Goal: Task Accomplishment & Management: Use online tool/utility

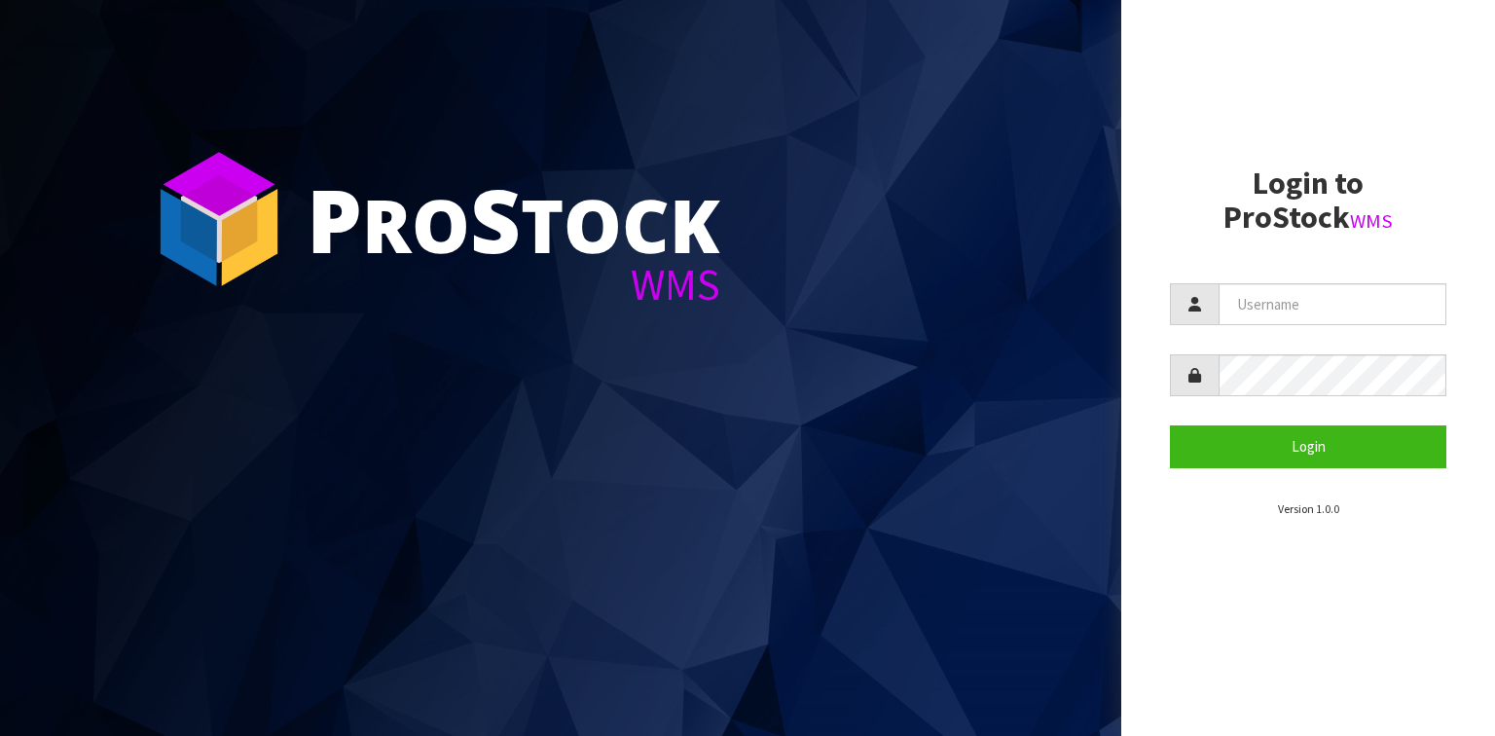
click at [445, 484] on section "P ro S tock WMS" at bounding box center [560, 368] width 1121 height 736
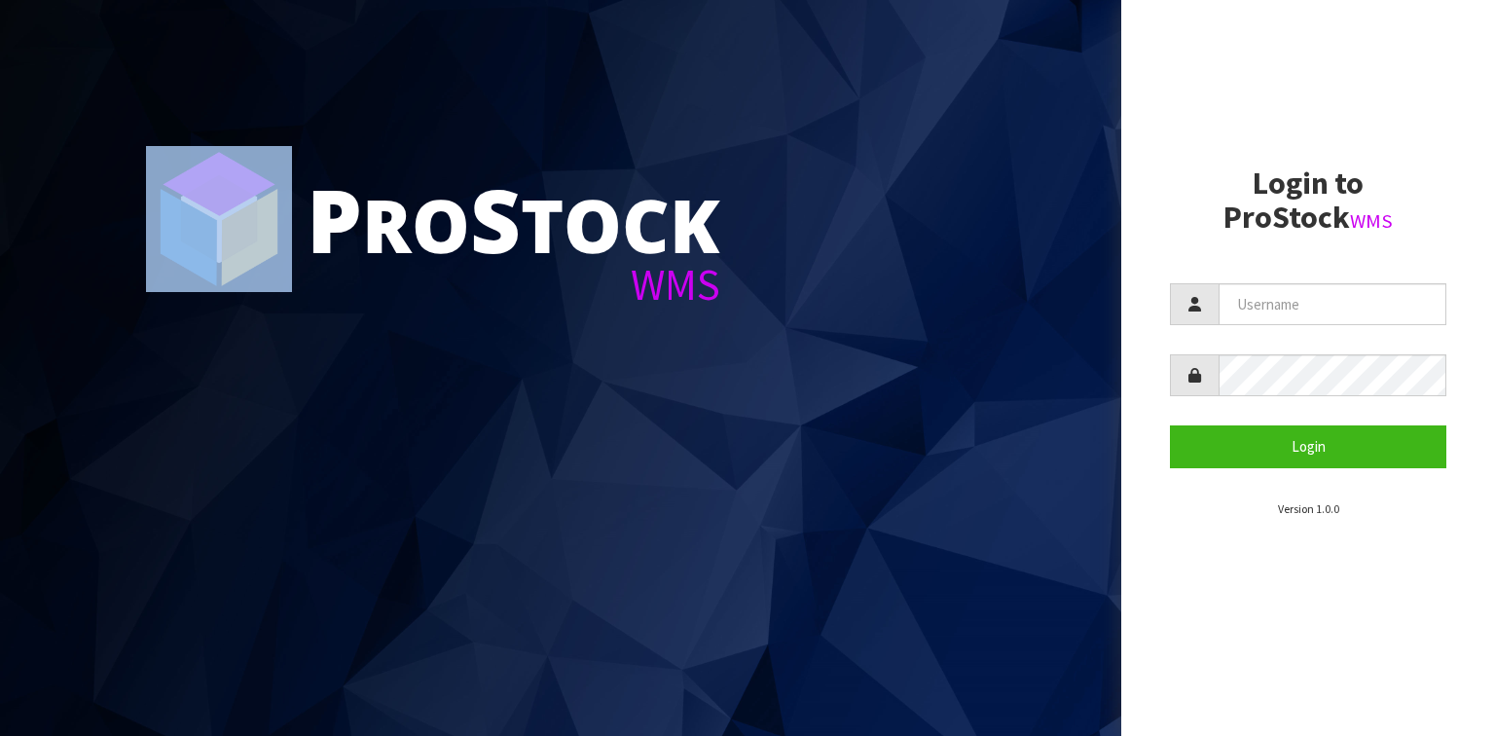
click at [445, 484] on section "P ro S tock WMS" at bounding box center [560, 368] width 1121 height 736
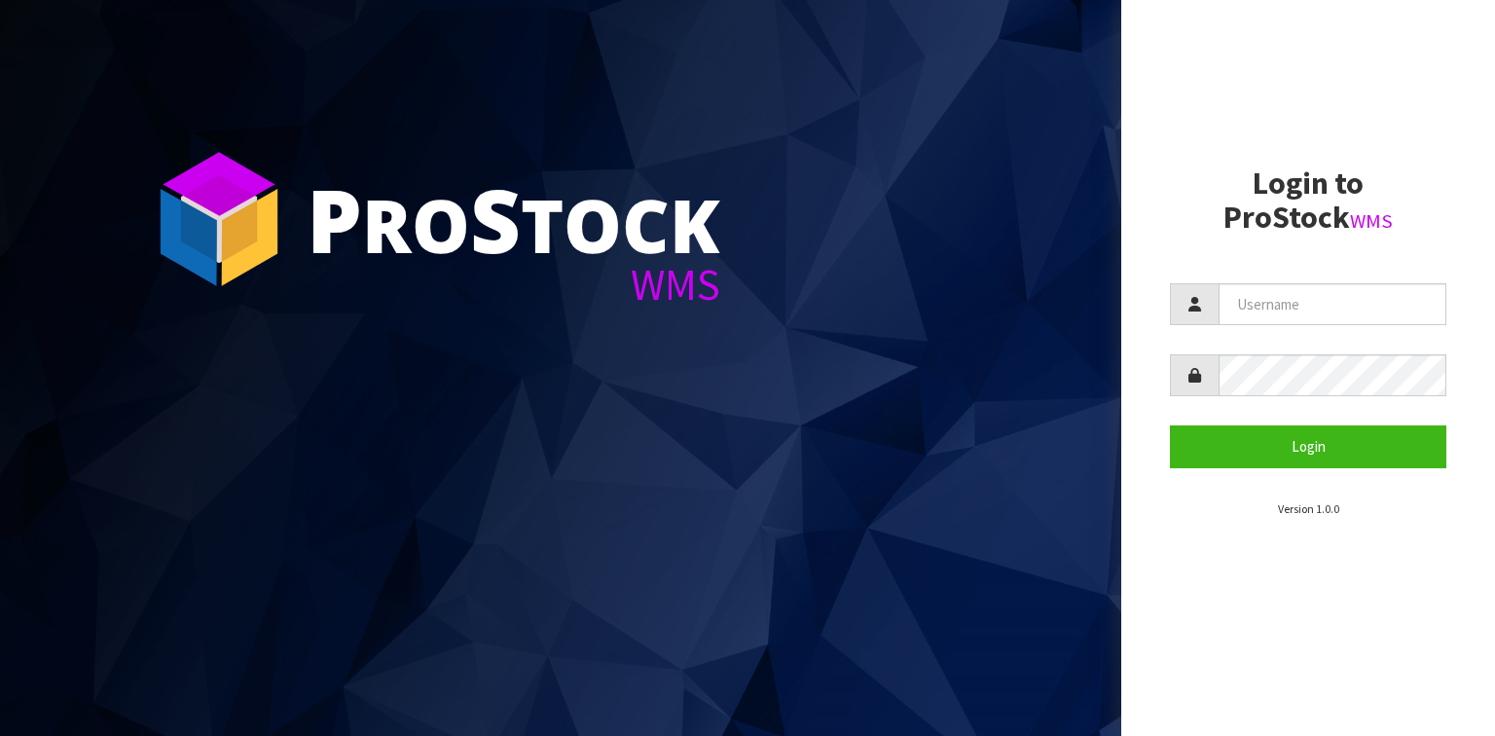
click at [180, 447] on section "P ro S tock WMS" at bounding box center [560, 368] width 1121 height 736
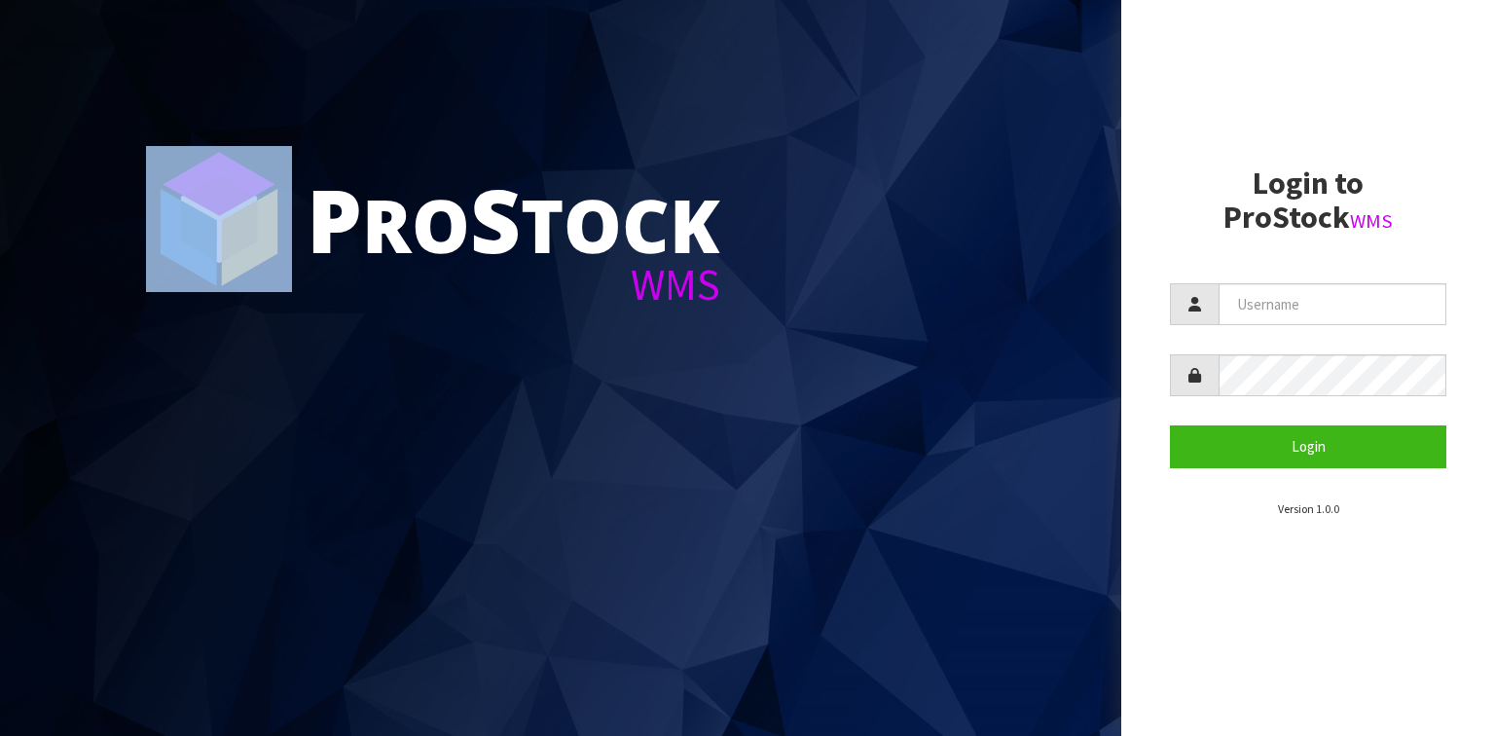
click at [180, 447] on section "P ro S tock WMS" at bounding box center [560, 368] width 1121 height 736
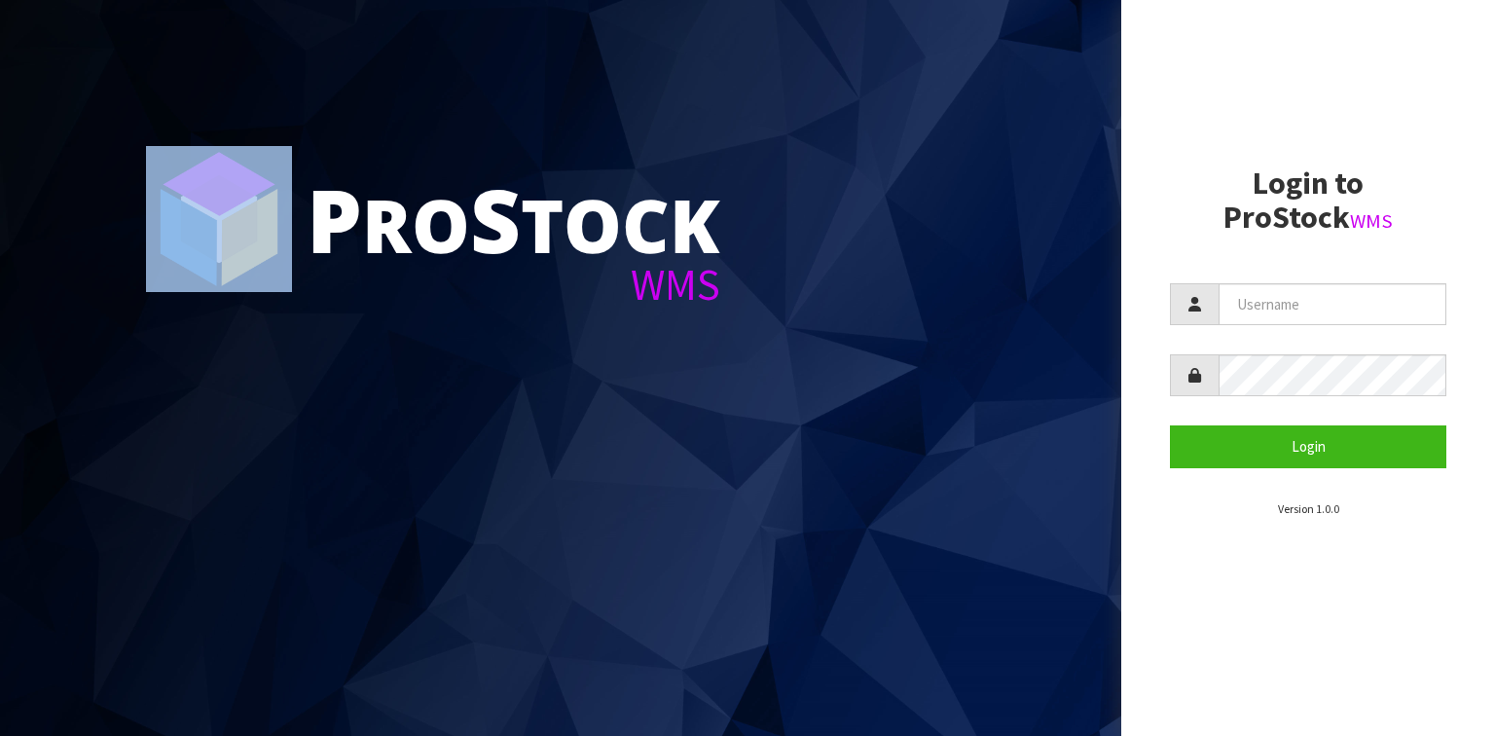
click at [180, 447] on section "P ro S tock WMS" at bounding box center [560, 368] width 1121 height 736
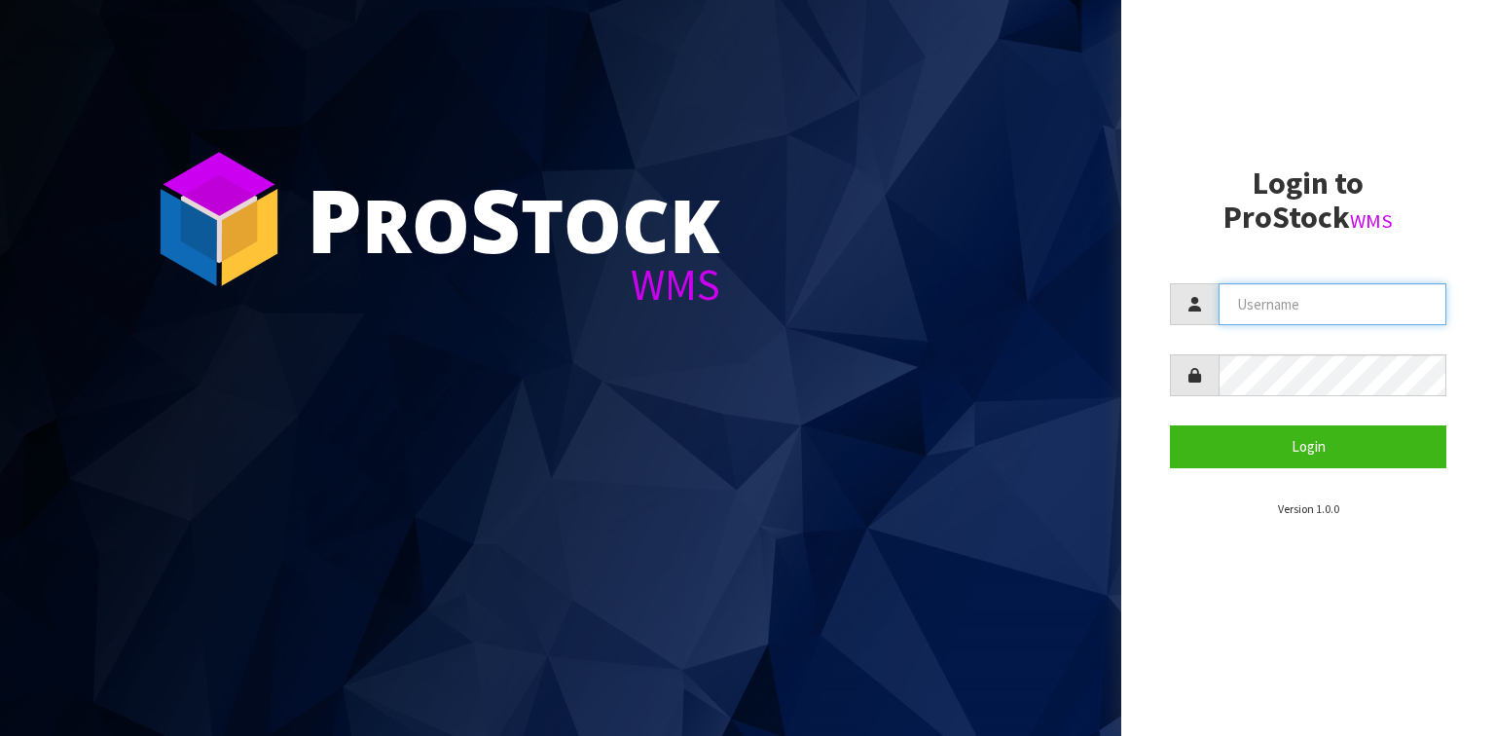
click at [1357, 301] on input "text" at bounding box center [1333, 304] width 228 height 42
type input "HARRIET"
click at [1170, 425] on button "Login" at bounding box center [1308, 446] width 276 height 42
